Goal: Information Seeking & Learning: Learn about a topic

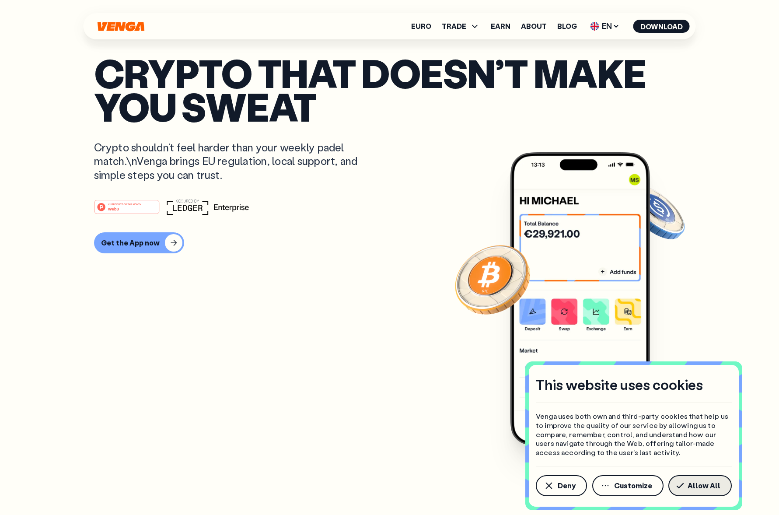
click at [717, 489] on span "Allow All" at bounding box center [703, 485] width 33 height 7
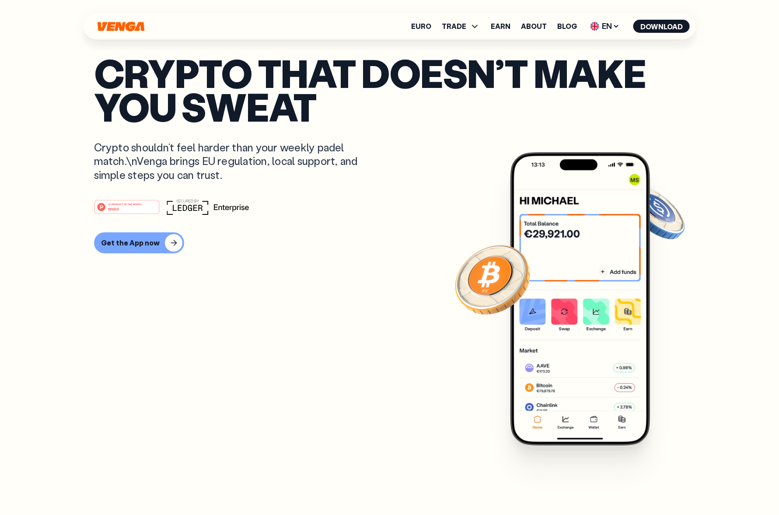
scroll to position [83, 0]
click at [475, 25] on icon at bounding box center [475, 26] width 6 height 3
click at [512, 78] on p "Crypto that doesn’t make you sweat" at bounding box center [389, 89] width 591 height 67
click at [198, 205] on icon at bounding box center [208, 207] width 82 height 16
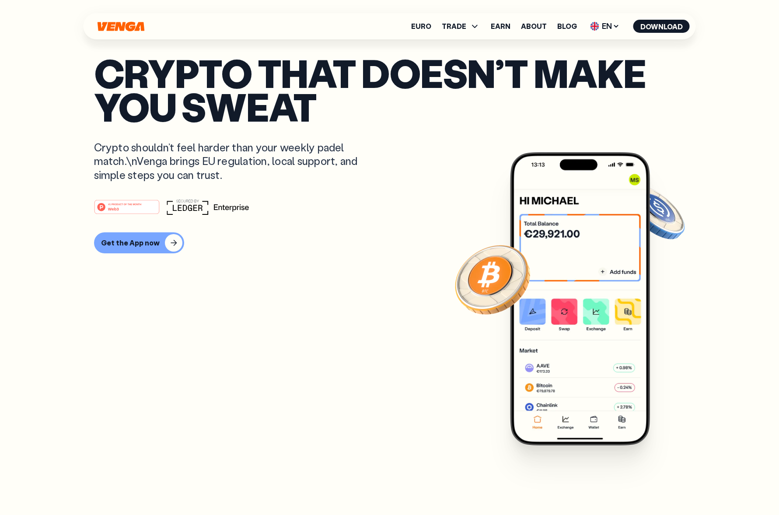
click at [285, 334] on article "Crypto that doesn’t make you sweat Crypto shouldn’t feel harder than your weekl…" at bounding box center [389, 274] width 591 height 437
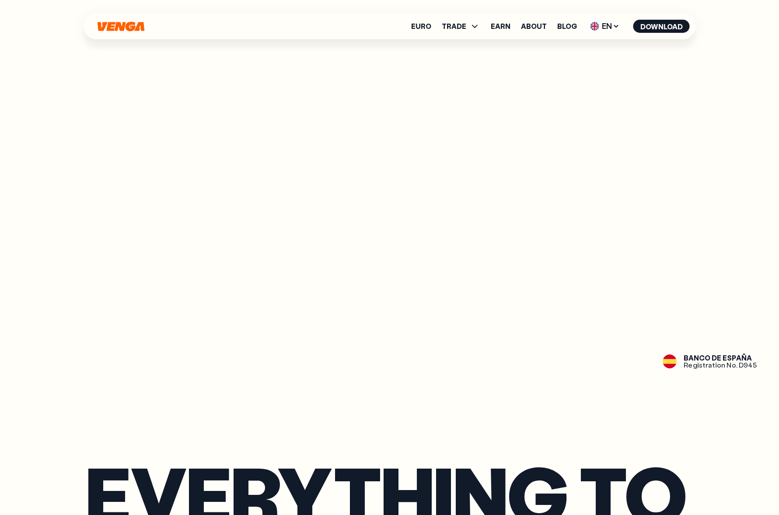
scroll to position [1478, 0]
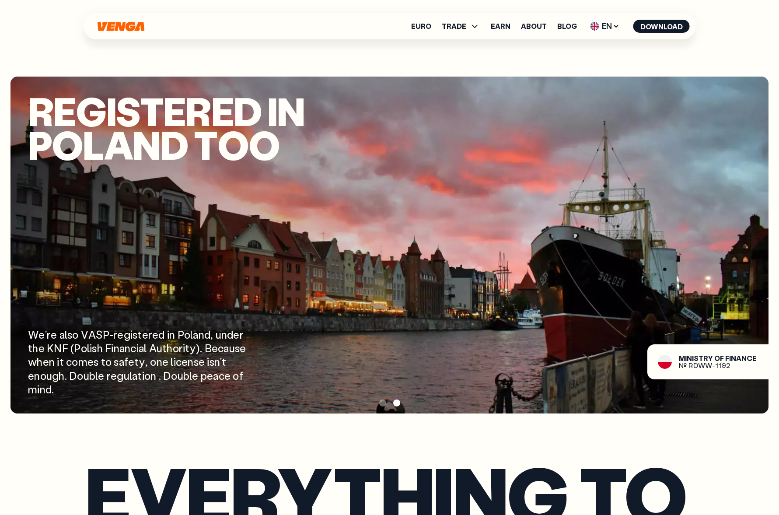
click at [384, 403] on span at bounding box center [382, 402] width 7 height 7
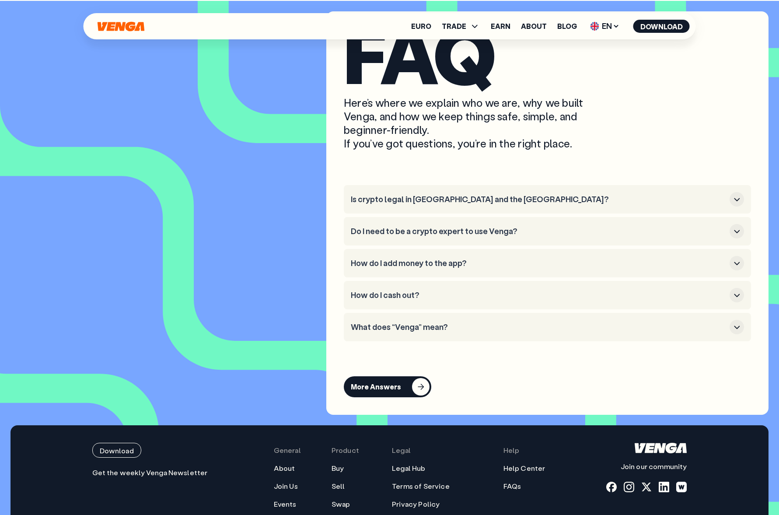
scroll to position [4143, 0]
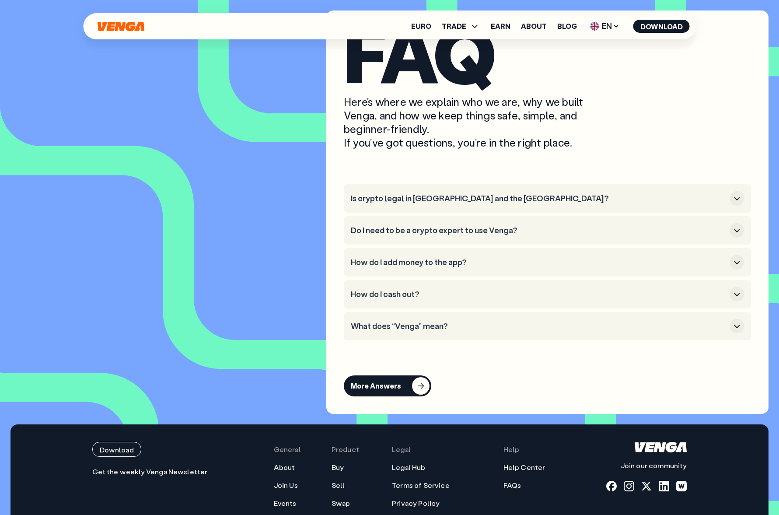
click at [432, 203] on h3 "Is crypto legal in [GEOGRAPHIC_DATA] and the [GEOGRAPHIC_DATA]?" at bounding box center [538, 199] width 375 height 10
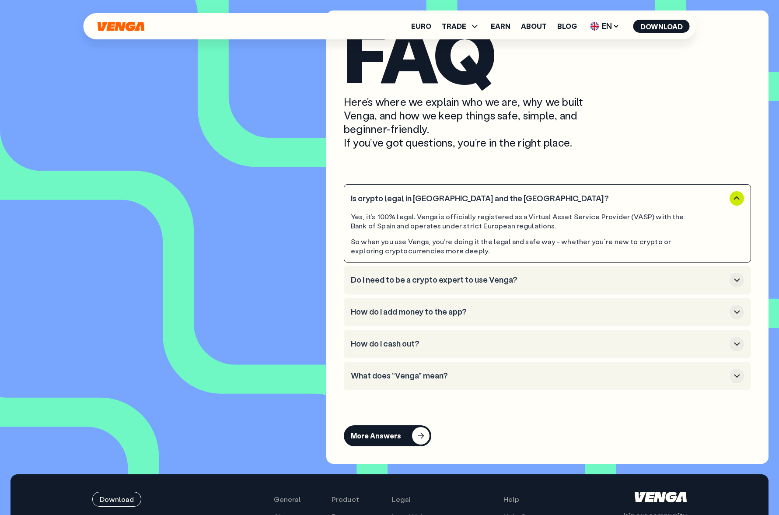
click at [432, 203] on h3 "Is crypto legal in [GEOGRAPHIC_DATA] and the [GEOGRAPHIC_DATA]?" at bounding box center [538, 199] width 375 height 10
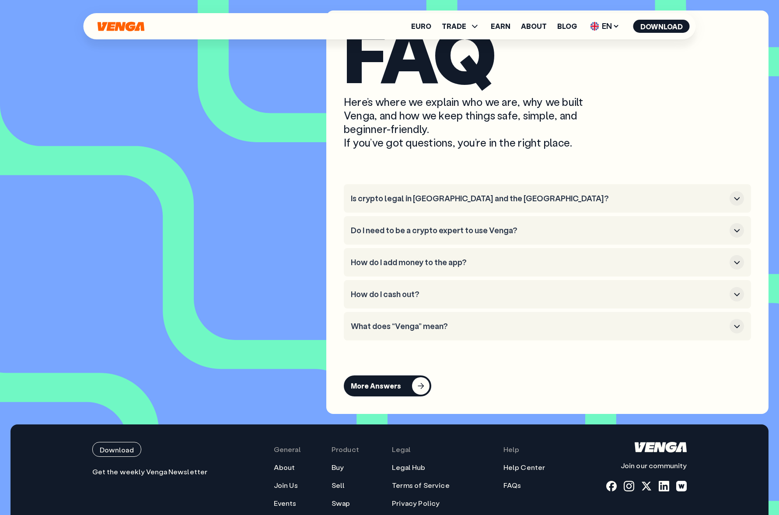
click at [481, 299] on h3 "How do I cash out?" at bounding box center [538, 294] width 375 height 10
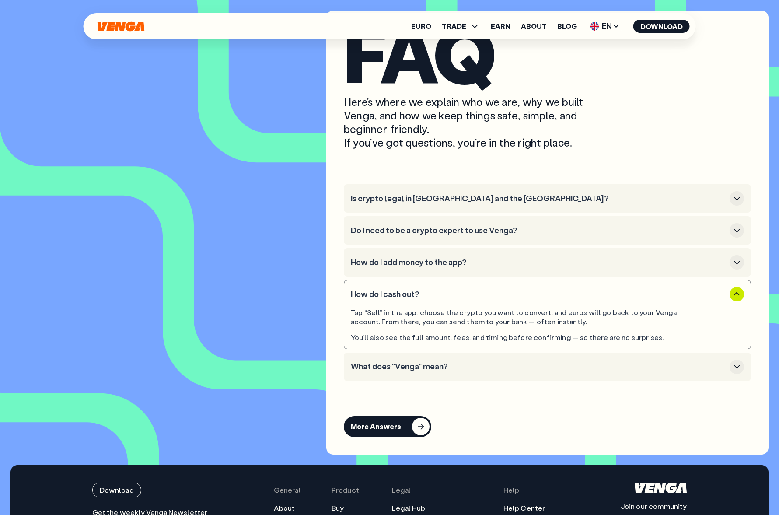
click at [481, 299] on h3 "How do I cash out?" at bounding box center [538, 294] width 375 height 10
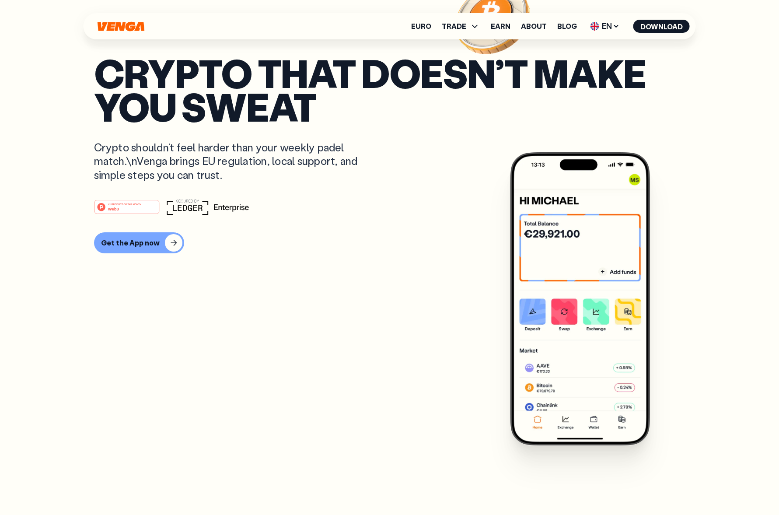
scroll to position [0, 0]
